Goal: Communication & Community: Answer question/provide support

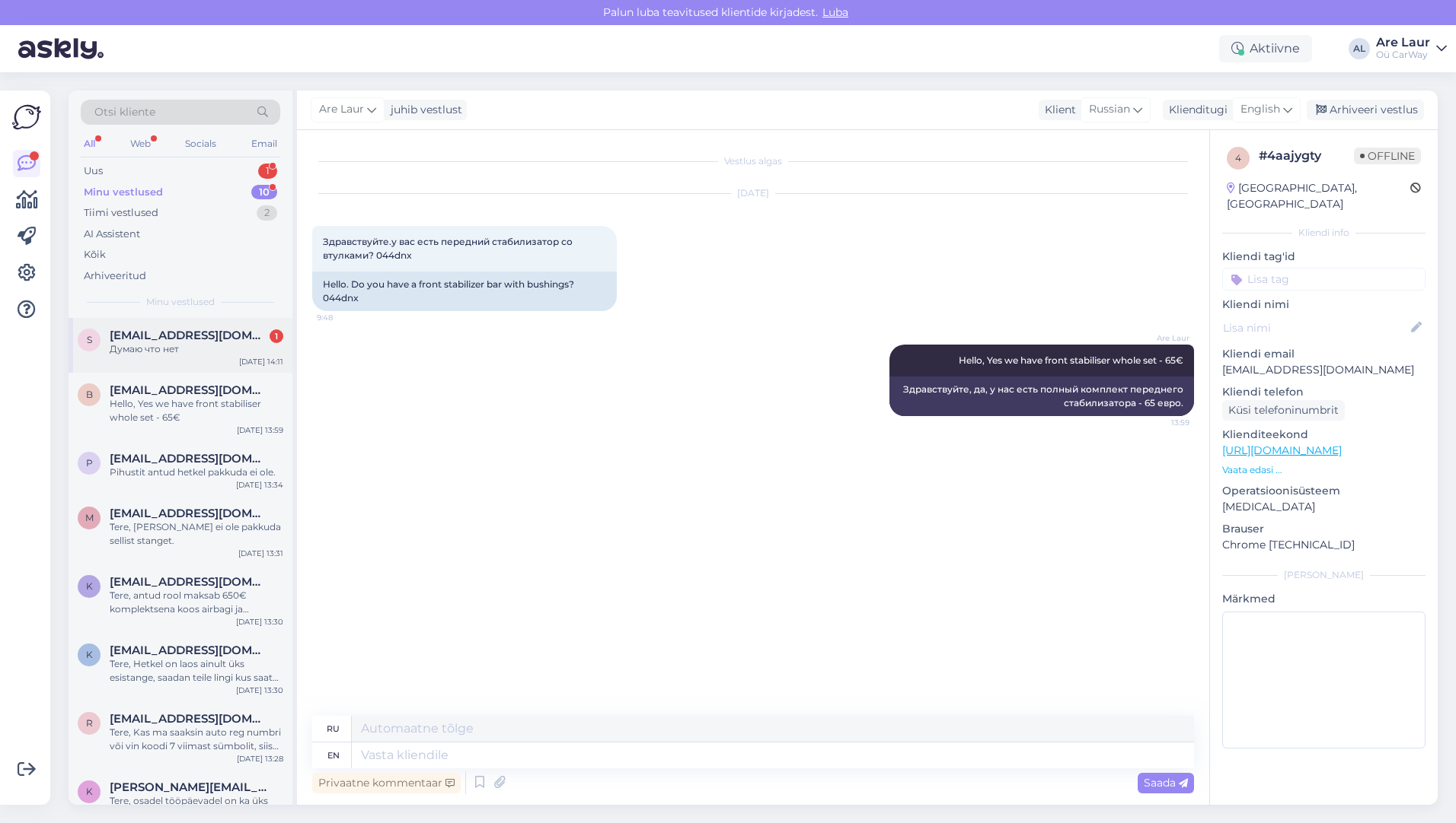
click at [147, 343] on div "Думаю что нет" at bounding box center [196, 349] width 173 height 14
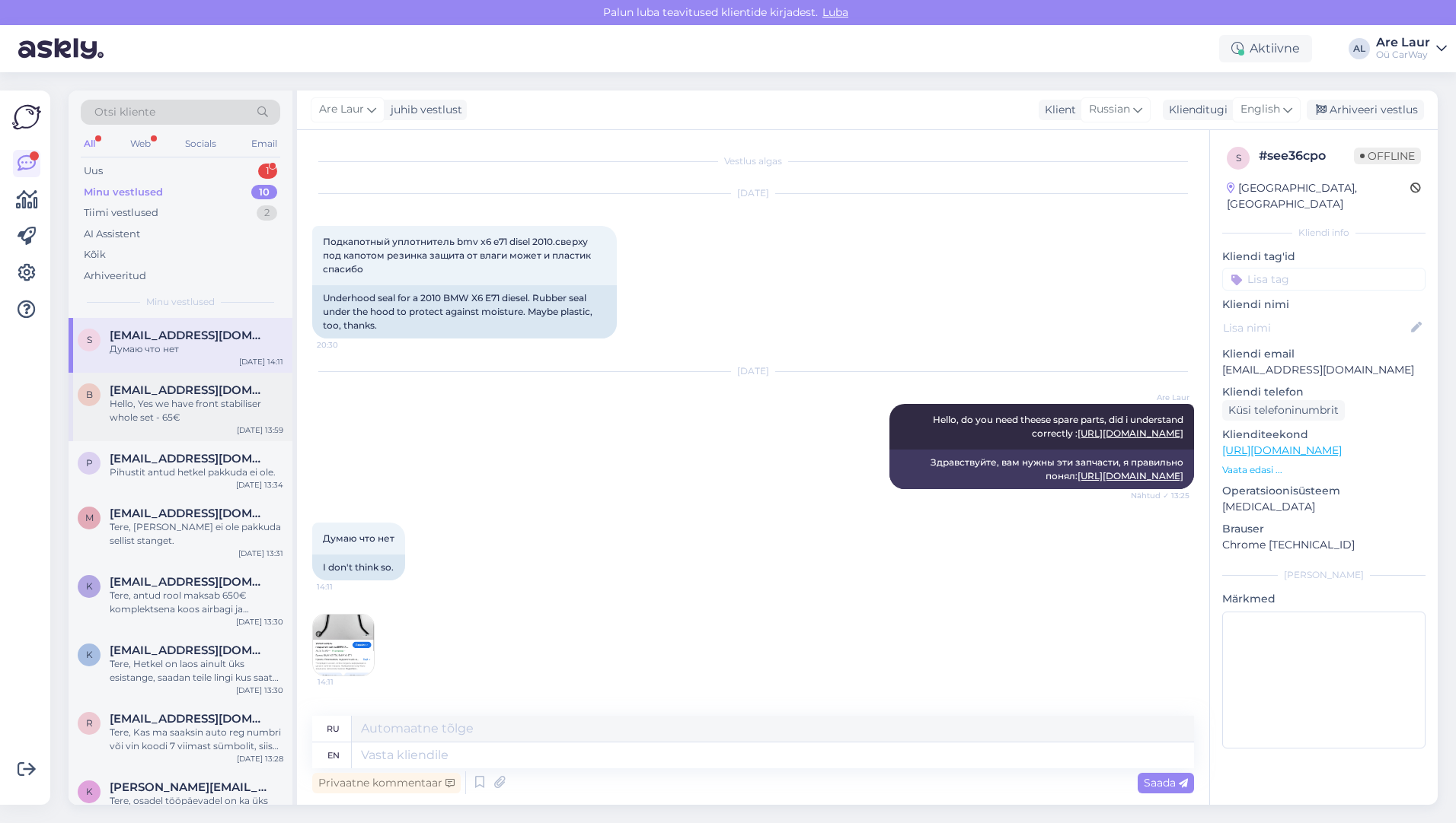
scroll to position [46, 0]
click at [333, 645] on img at bounding box center [343, 645] width 61 height 61
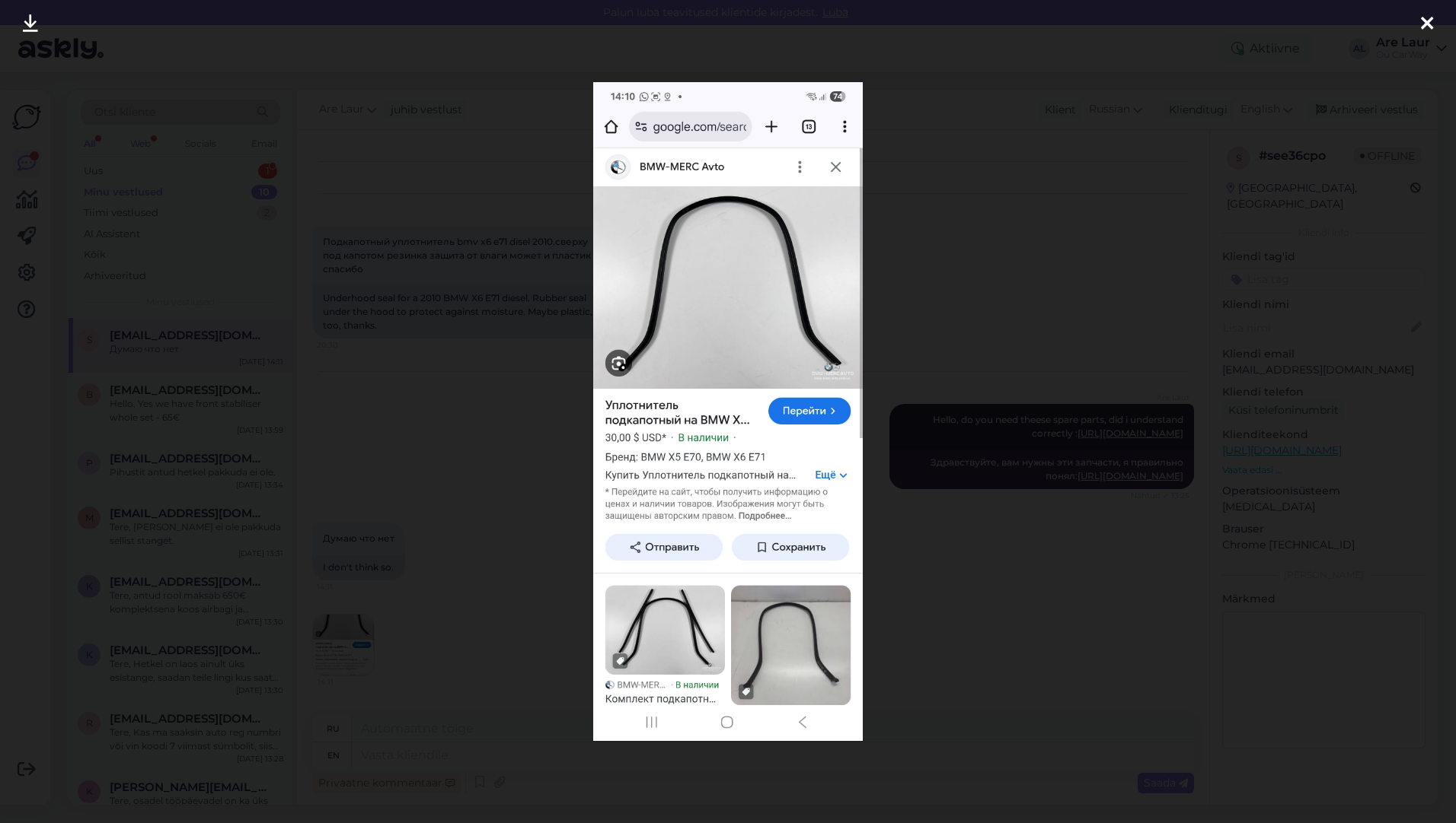
click at [1429, 23] on icon at bounding box center [1426, 24] width 12 height 20
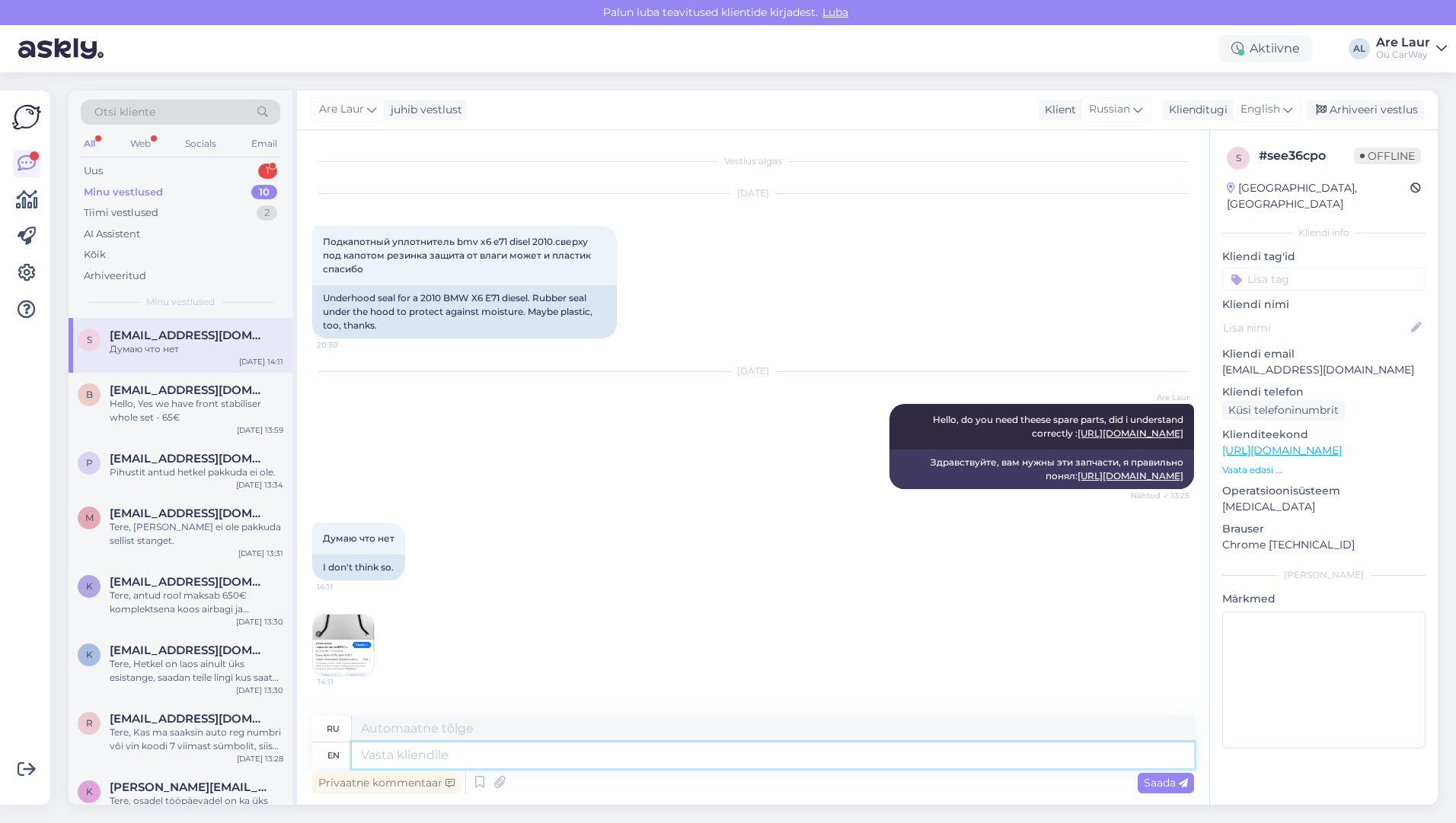
click at [480, 751] on textarea at bounding box center [773, 755] width 842 height 26
type textarea "H"
type textarea "We"
type textarea "Мы"
type textarea "We do"
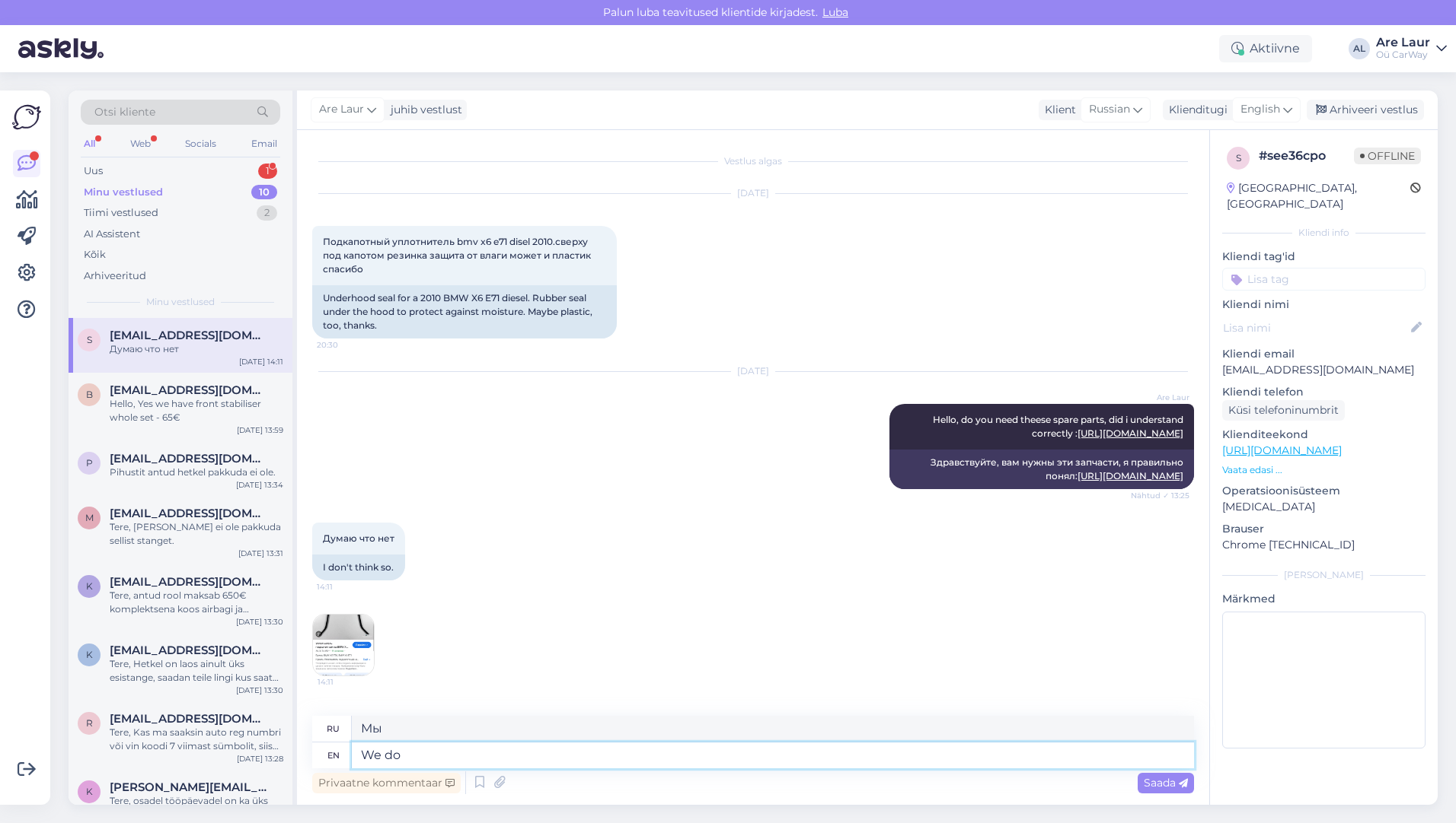
type textarea "Мы делаем"
type textarea "We do not"
type textarea "Мы не"
type textarea "We do not have"
type textarea "У нас нет"
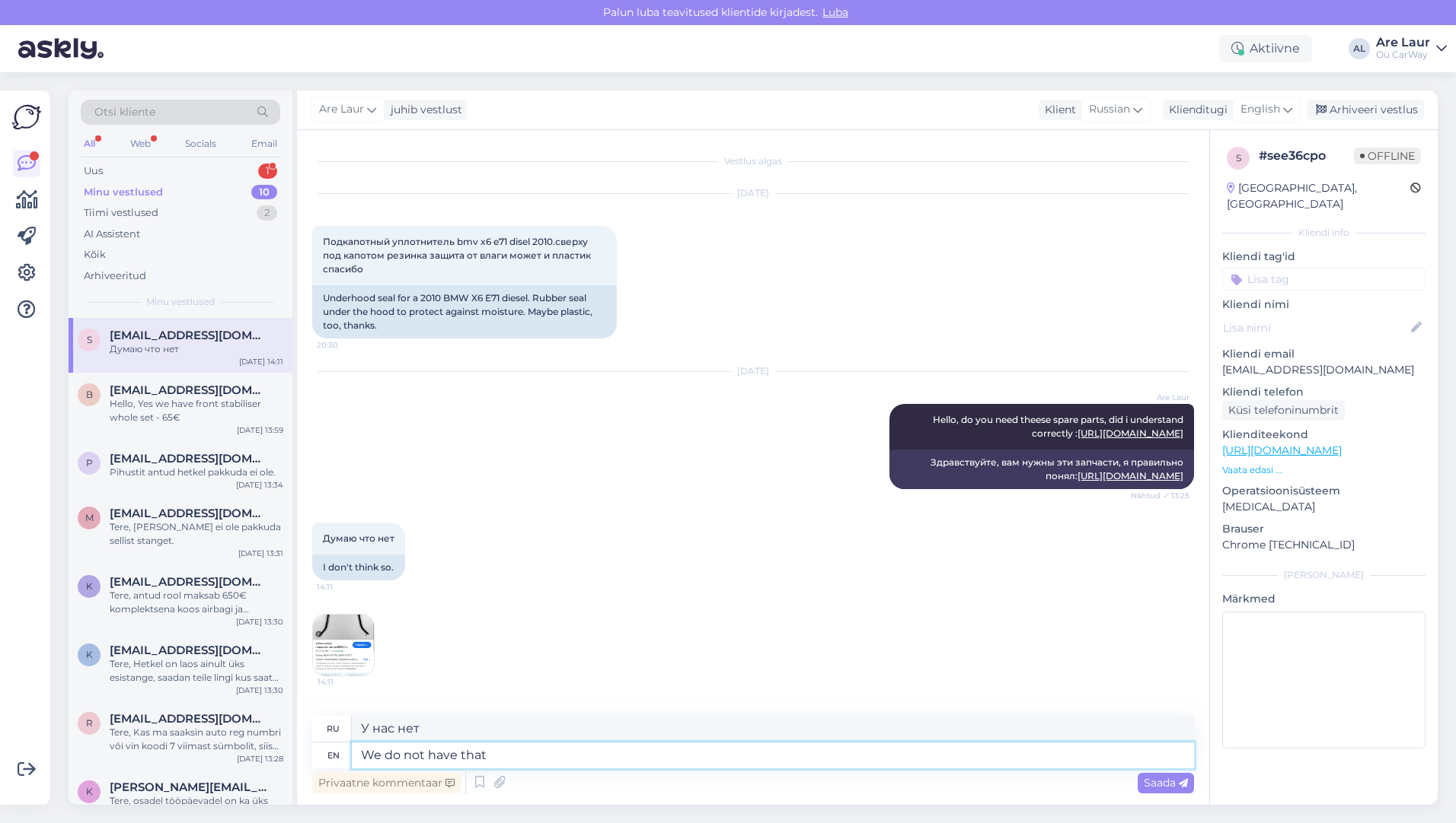
type textarea "We do not have that"
type textarea "У нас этого нет"
type textarea "We do not have that separe"
type textarea "У нас нет этого разделения."
type textarea "We do not have th"
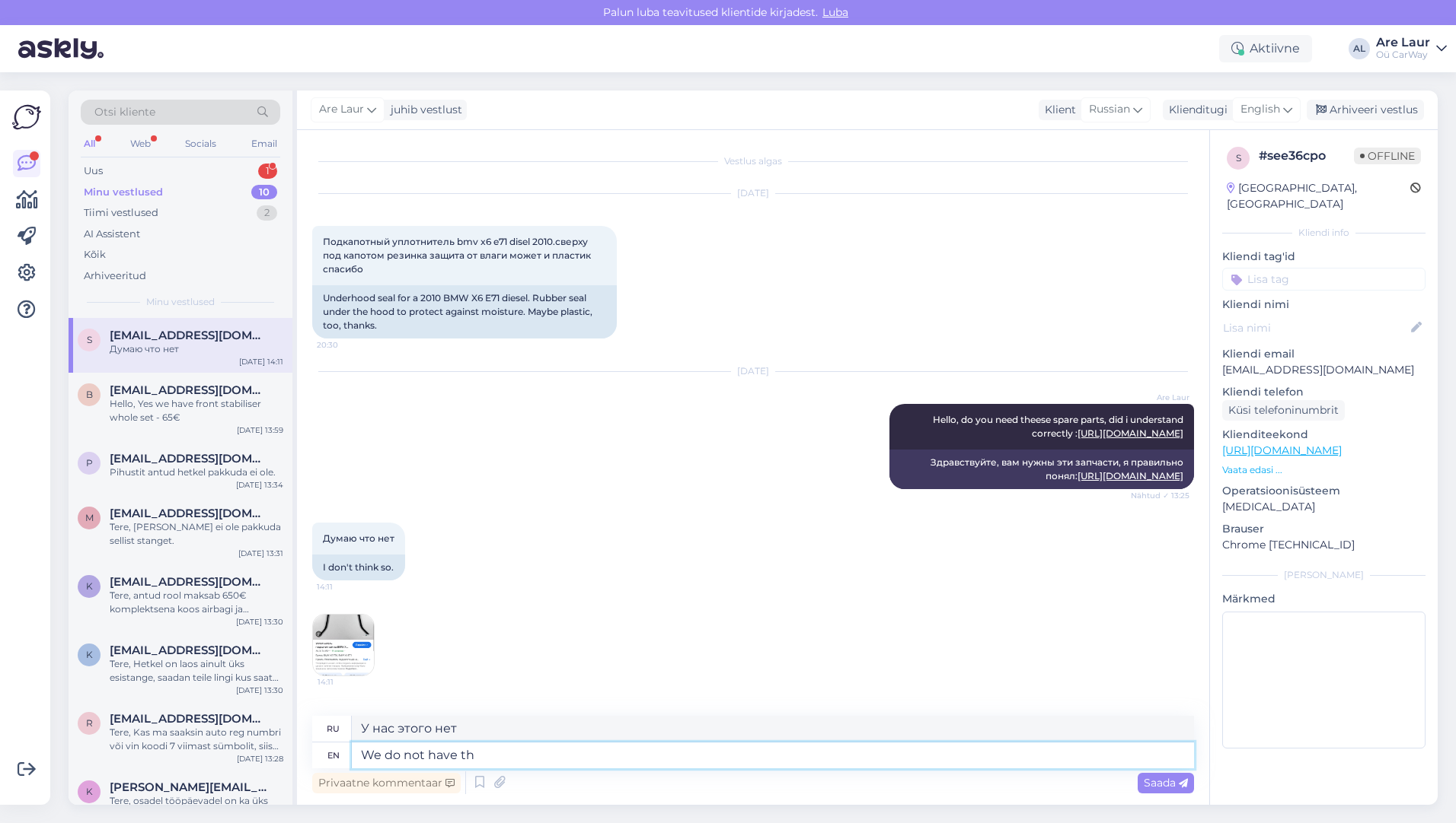
type textarea "У нас нет этого"
type textarea "We do not have that."
type textarea "У нас этого нет."
type textarea "We do not have that."
click at [1150, 780] on span "Saada" at bounding box center [1165, 782] width 44 height 14
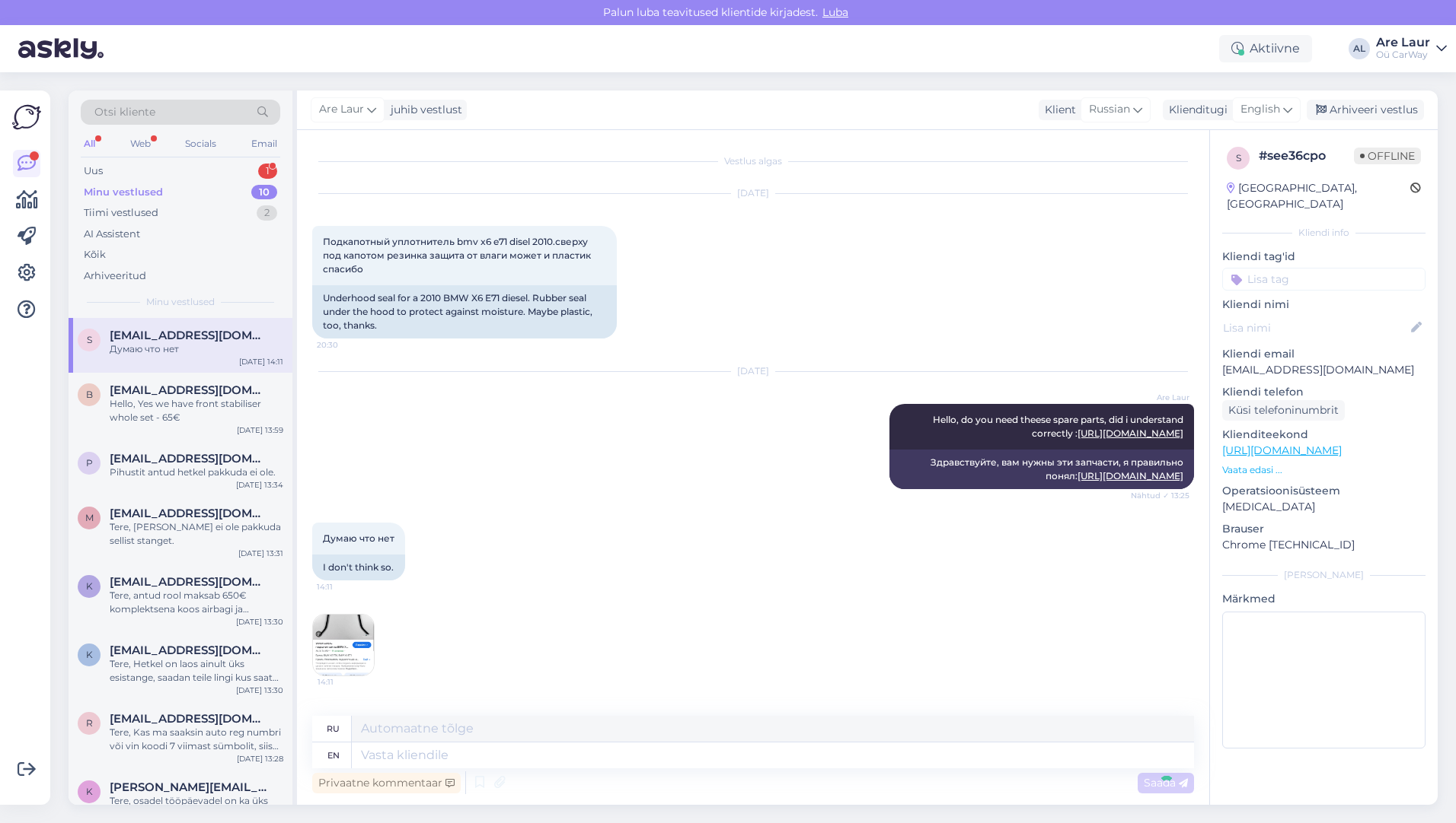
scroll to position [137, 0]
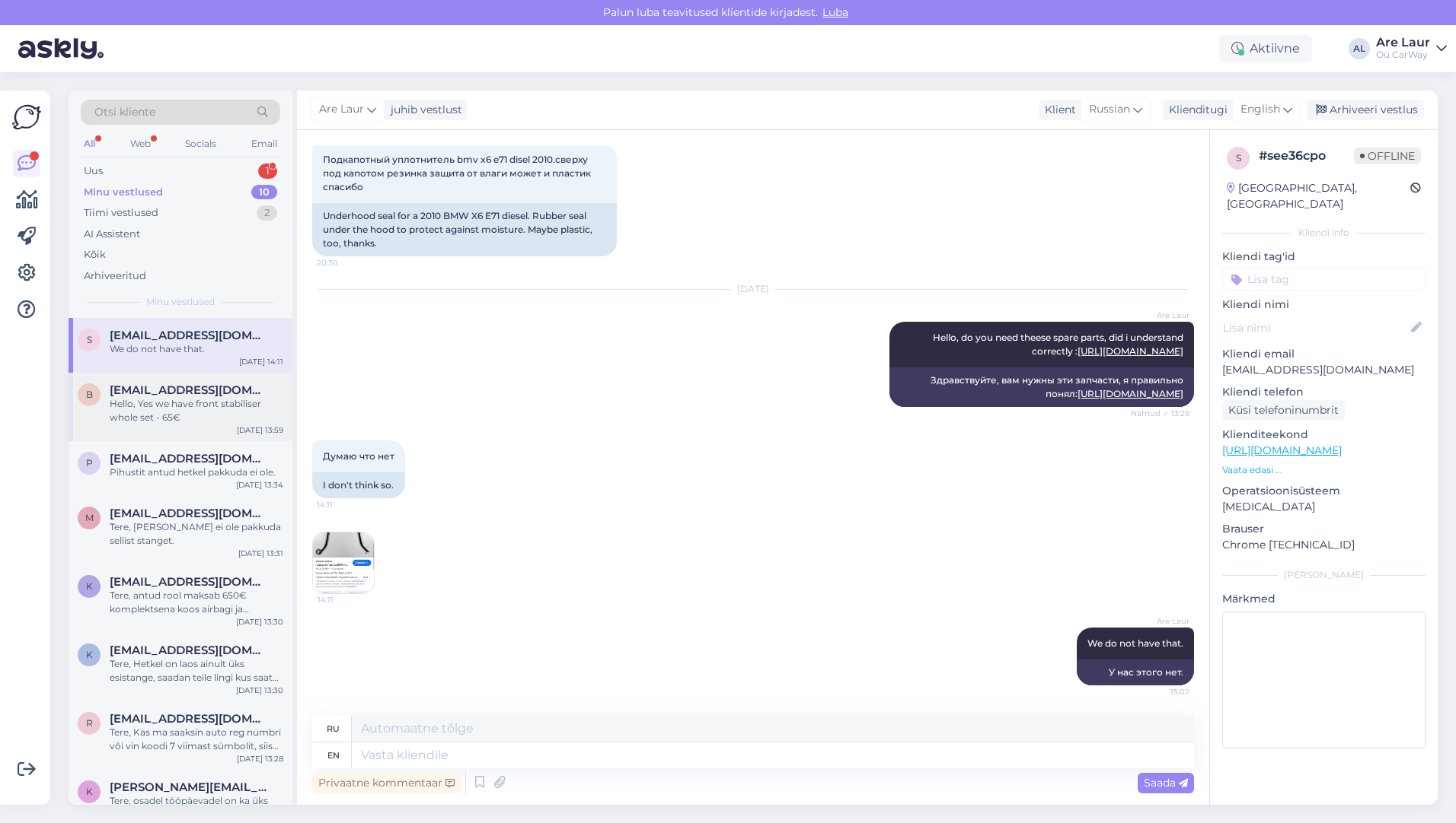
click at [176, 407] on div "Hello, Yes we have front stabiliser whole set - 65€" at bounding box center [196, 411] width 173 height 27
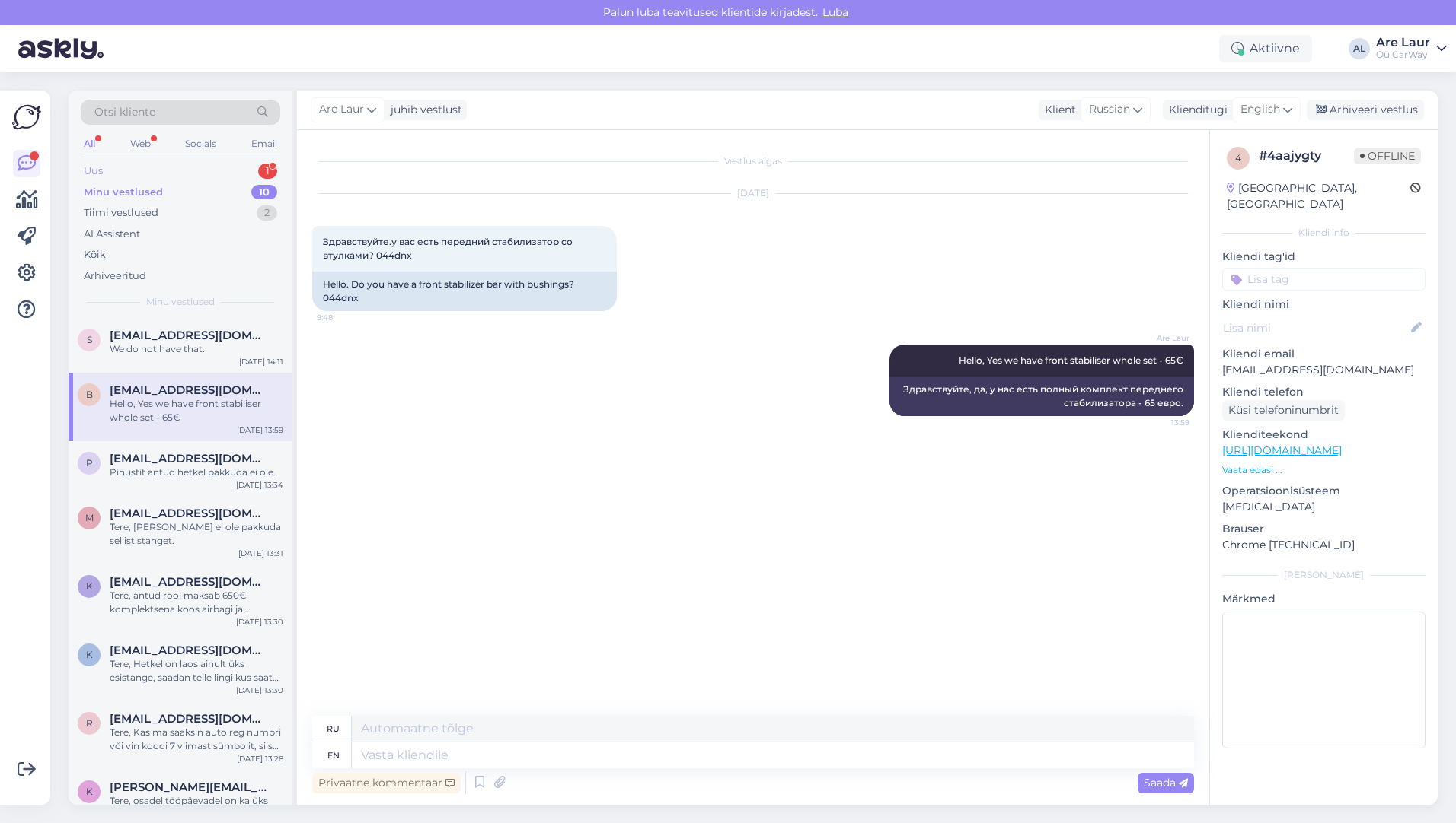
click at [144, 171] on div "Uus 1" at bounding box center [180, 172] width 199 height 22
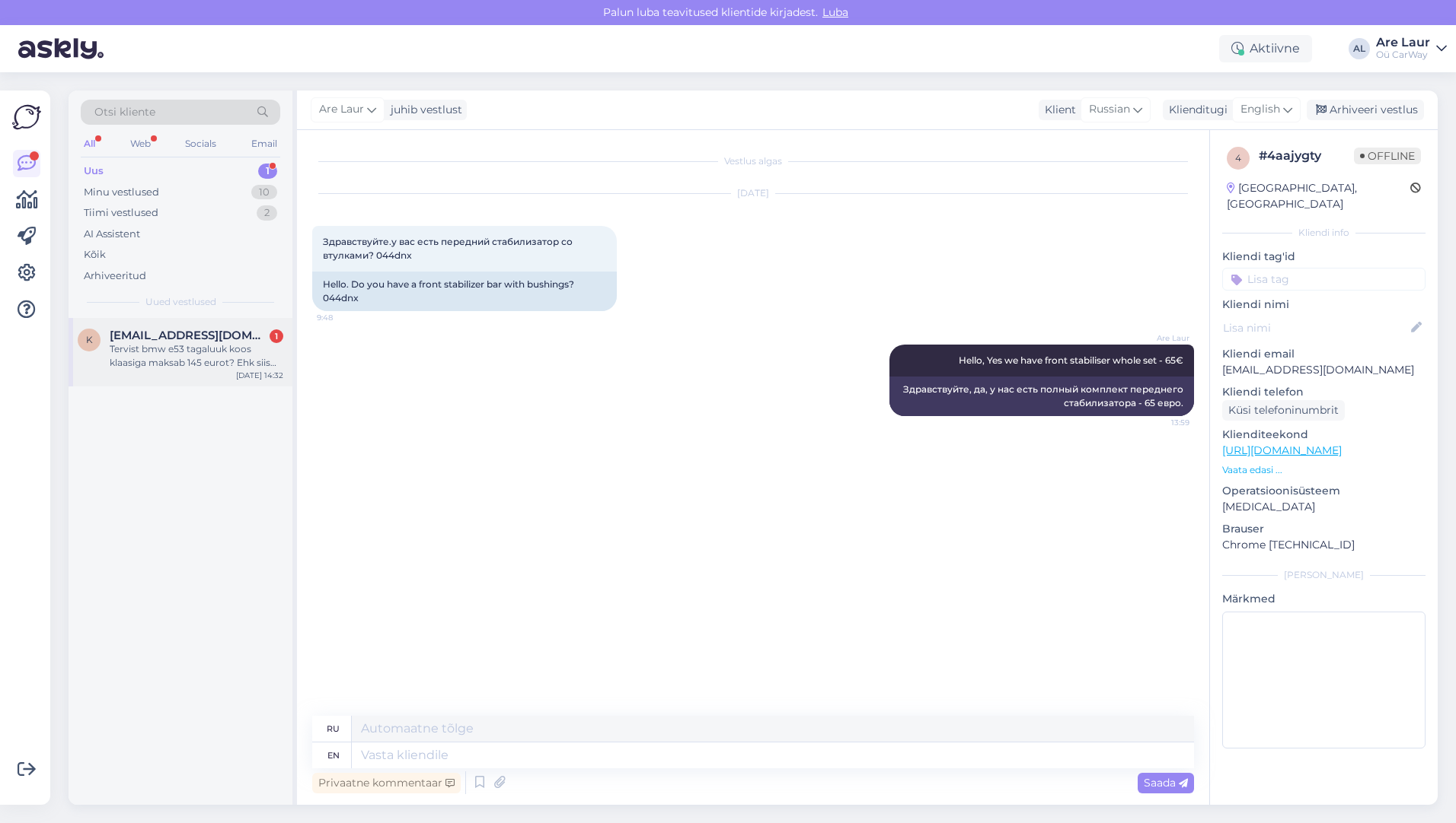
click at [191, 356] on div "Tervist bmw e53 tagaluuk koos klaasiga maksab 145 eurot? Ehk siis ülemine osa" at bounding box center [196, 356] width 173 height 27
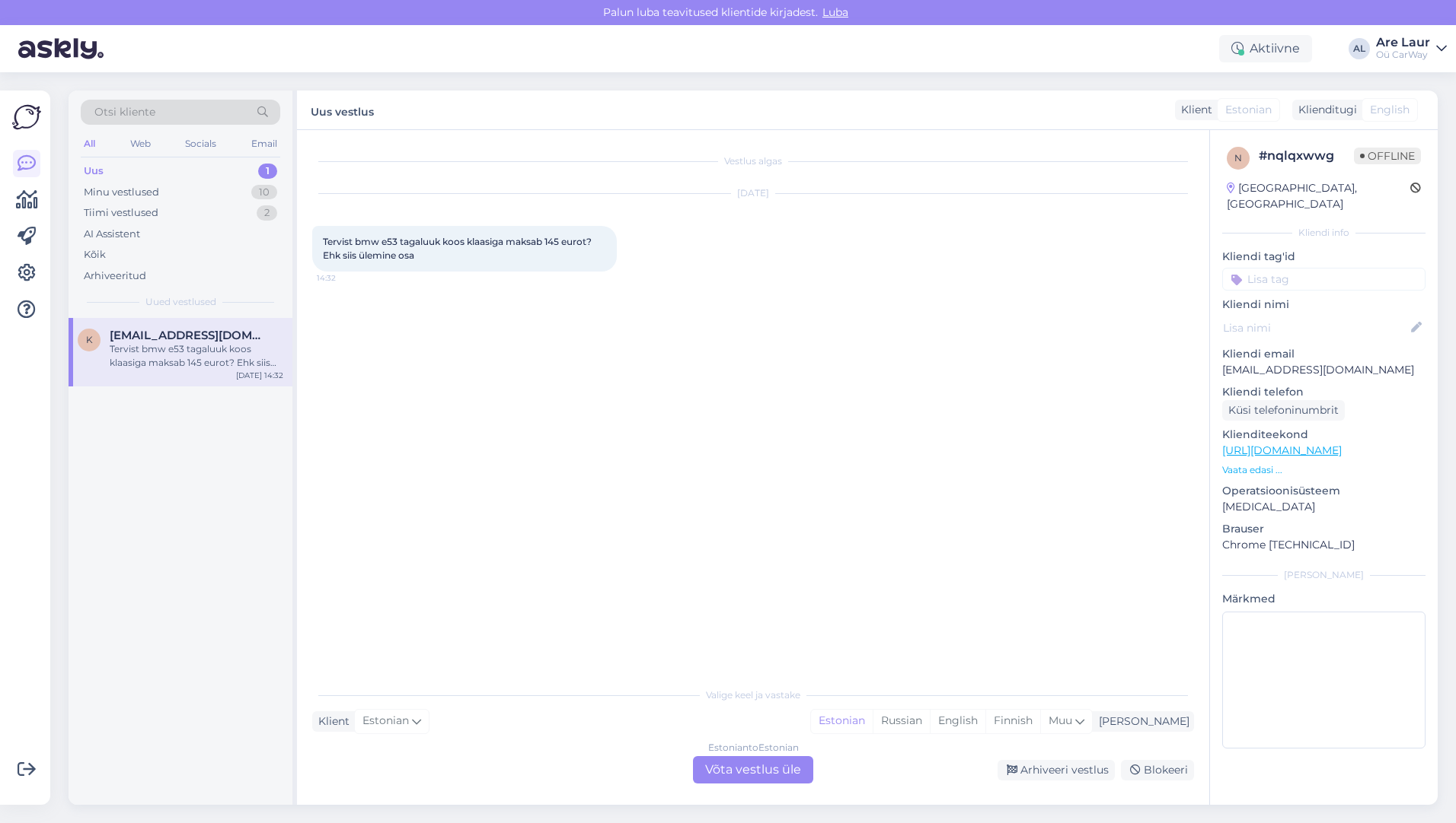
click at [722, 767] on div "Estonian to Estonian Võta vestlus üle" at bounding box center [753, 770] width 120 height 27
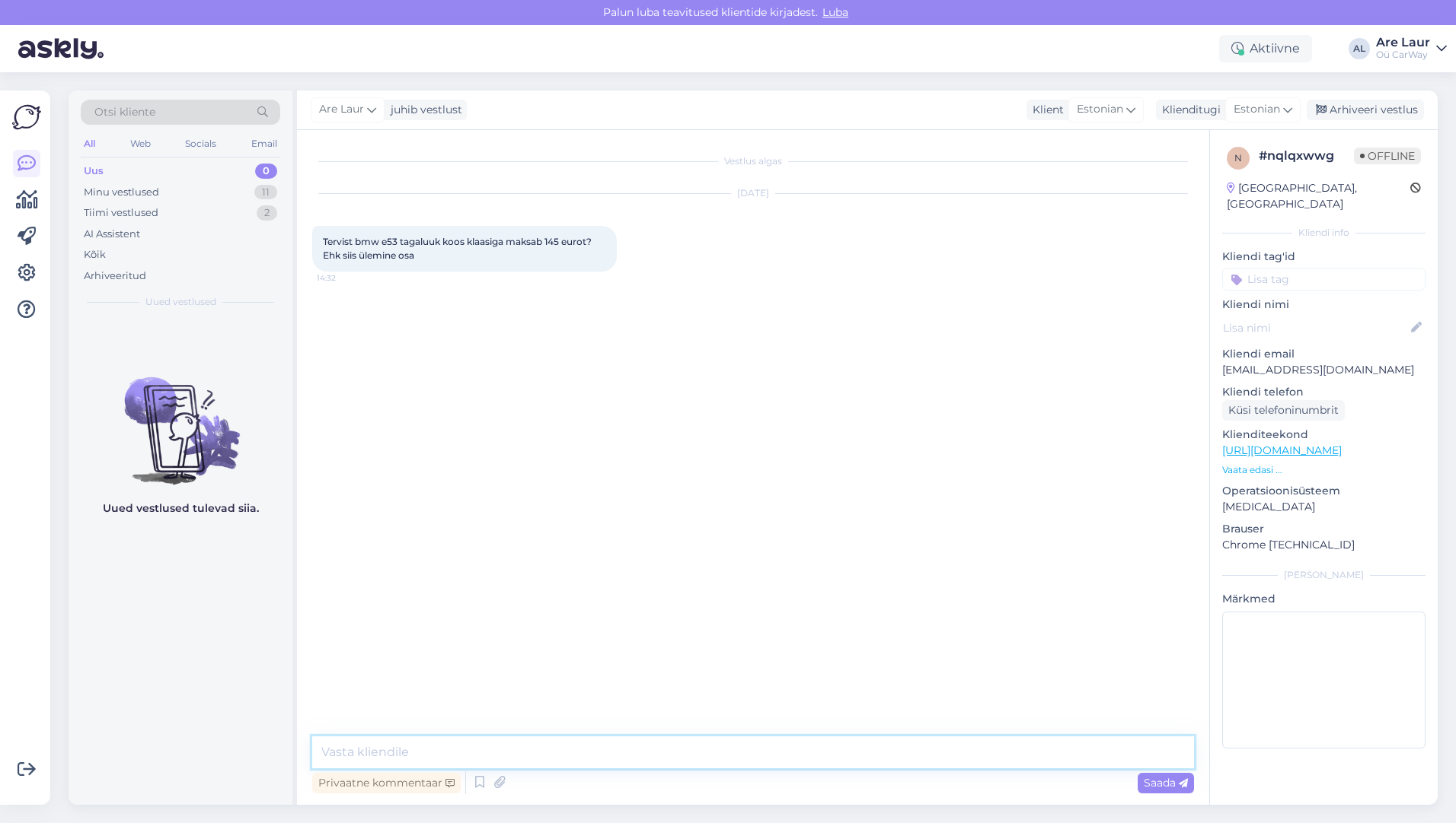
click at [477, 743] on textarea at bounding box center [753, 752] width 882 height 32
type textarea "Tere, jah nii on, korralikud luugid on sellise hinnaga."
click at [1171, 785] on span "Saada" at bounding box center [1165, 782] width 44 height 14
